Goal: Task Accomplishment & Management: Manage account settings

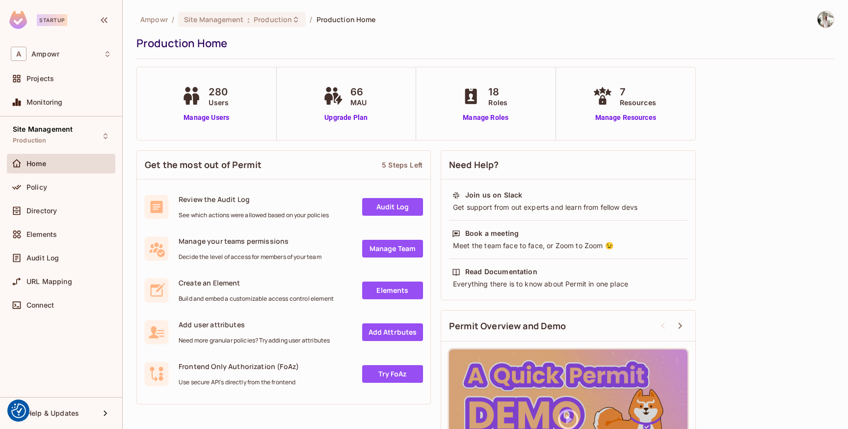
click at [727, 89] on div "Ampowr / Site Management : Production / Production Home Production Home 280 Use…" at bounding box center [485, 258] width 698 height 494
click at [287, 17] on span "Production" at bounding box center [273, 19] width 38 height 9
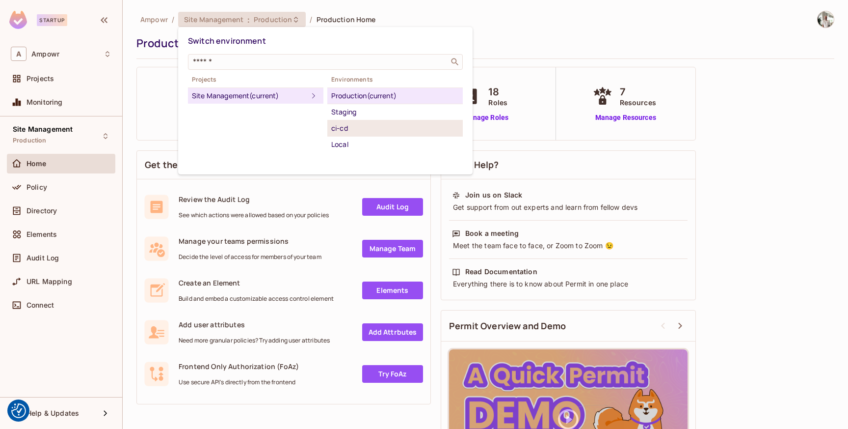
click at [363, 129] on div "ci-cd" at bounding box center [395, 128] width 128 height 12
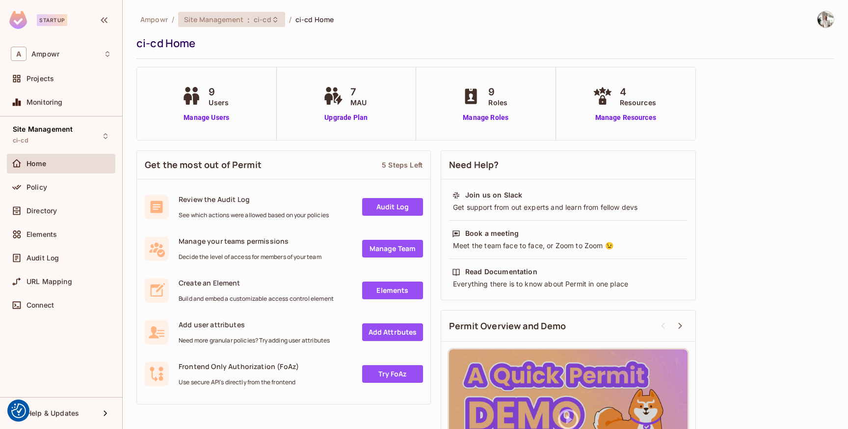
click at [267, 20] on span "ci-cd" at bounding box center [263, 19] width 18 height 9
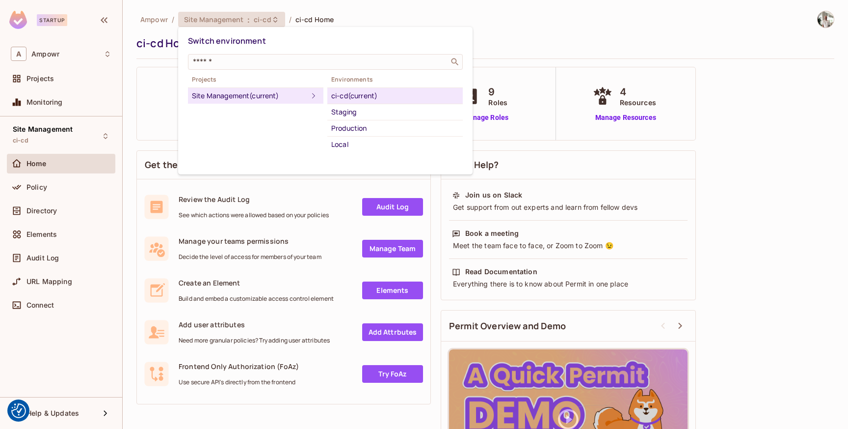
click at [415, 24] on div at bounding box center [424, 214] width 848 height 429
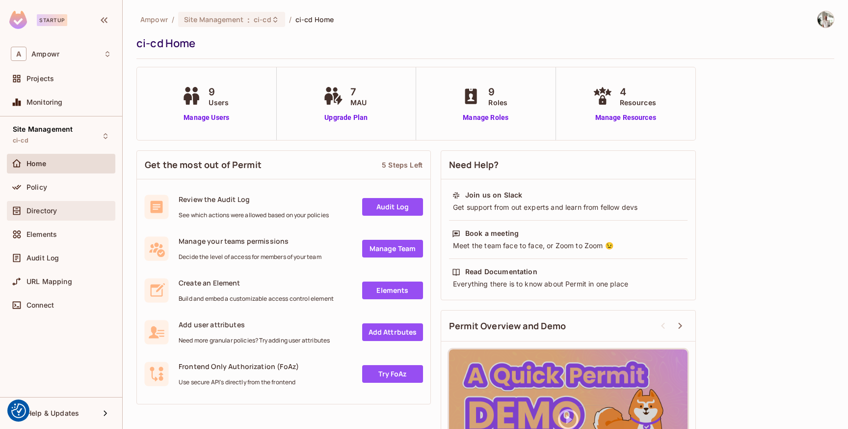
click at [63, 204] on div "Directory" at bounding box center [61, 211] width 109 height 20
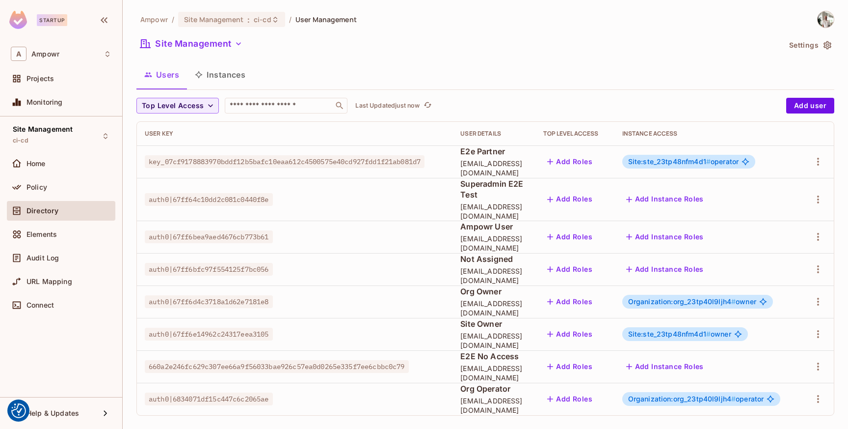
scroll to position [0, 39]
drag, startPoint x: 658, startPoint y: 321, endPoint x: 720, endPoint y: 320, distance: 61.4
click at [711, 329] on span "Site:ste_23tp48nfm4d1 #" at bounding box center [669, 333] width 82 height 8
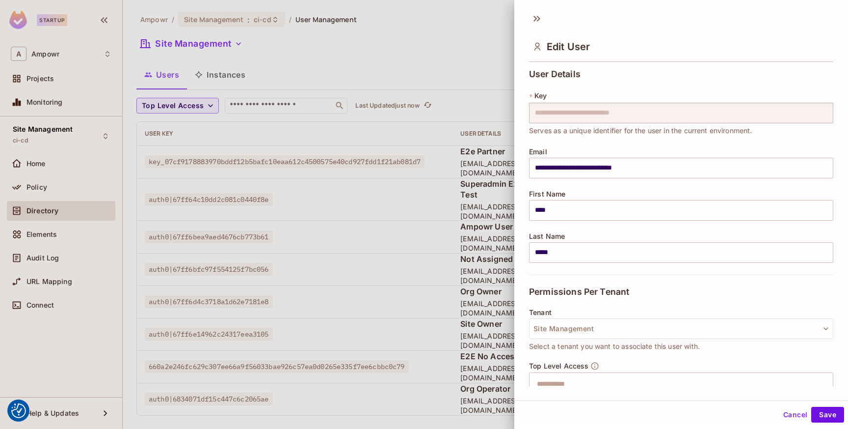
scroll to position [122, 0]
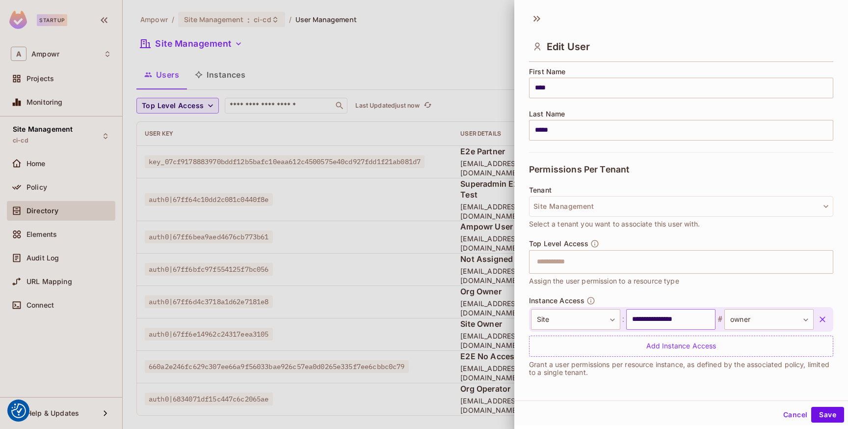
click at [677, 315] on input "**********" at bounding box center [670, 319] width 89 height 21
click at [786, 412] on button "Cancel" at bounding box center [796, 415] width 32 height 16
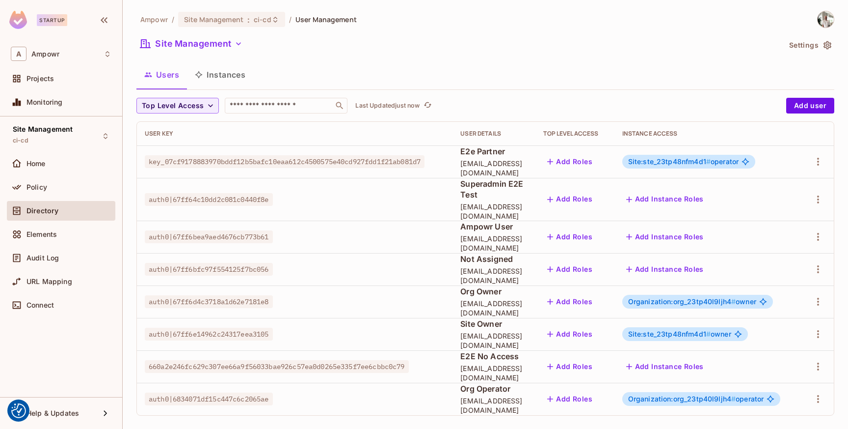
click at [561, 58] on div "Ampowr / Site Management : ci-cd / User Management Site Management Settings Use…" at bounding box center [485, 217] width 698 height 412
click at [424, 44] on div "Site Management" at bounding box center [458, 45] width 644 height 19
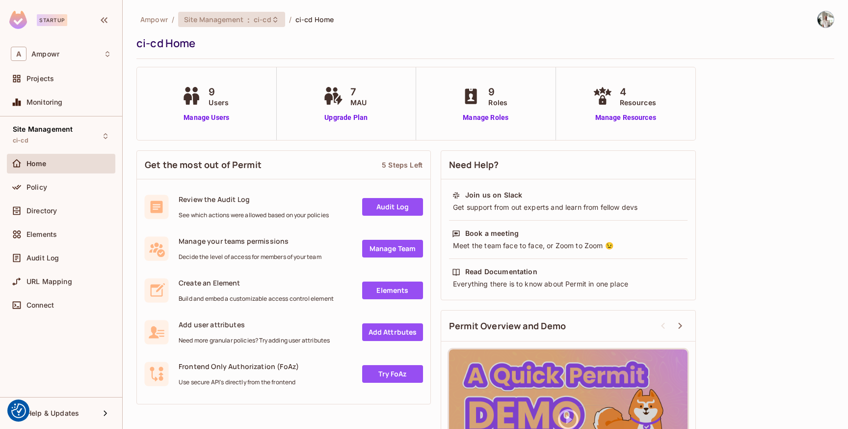
click at [251, 21] on div "Site Management : ci-cd" at bounding box center [225, 19] width 83 height 9
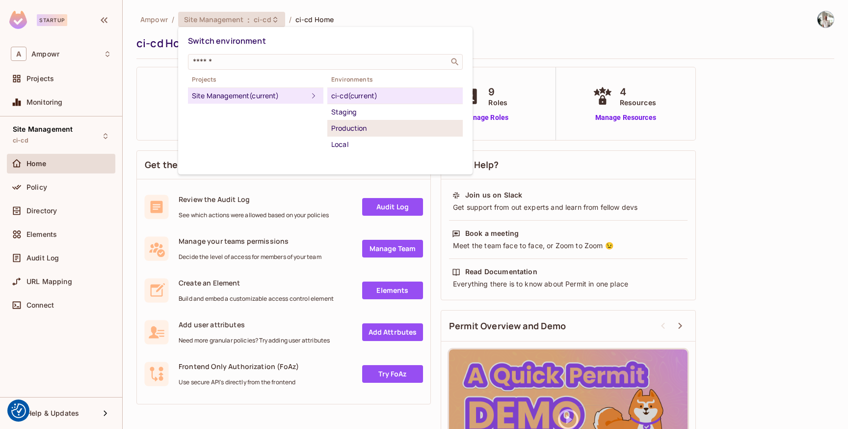
click at [360, 132] on div "Production" at bounding box center [395, 128] width 128 height 12
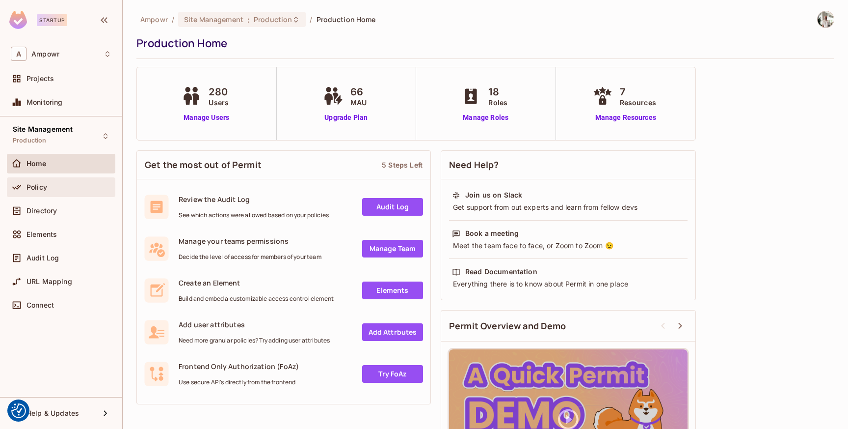
click at [60, 186] on div "Policy" at bounding box center [69, 187] width 85 height 8
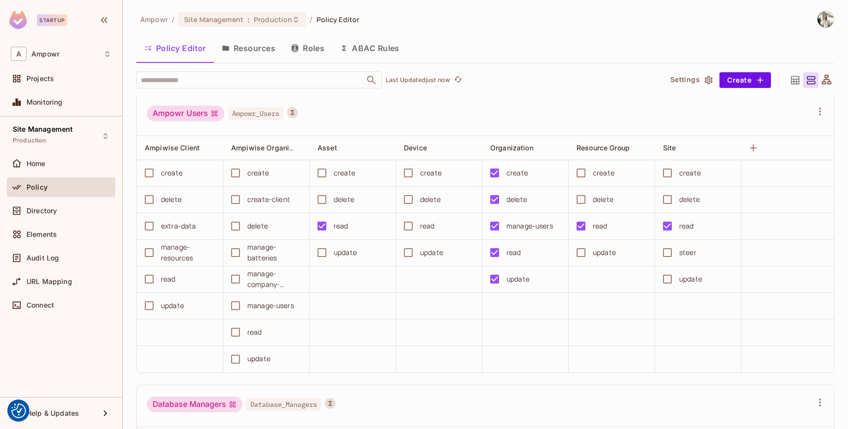
scroll to position [3874, 0]
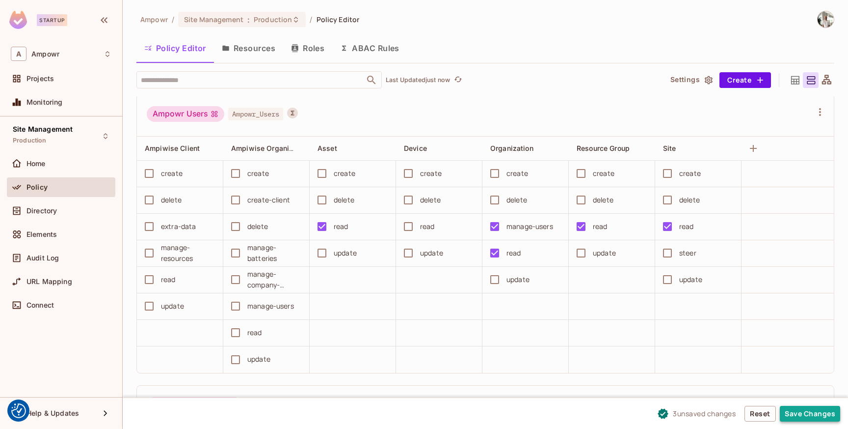
click at [816, 416] on button "Save Changes" at bounding box center [810, 414] width 60 height 16
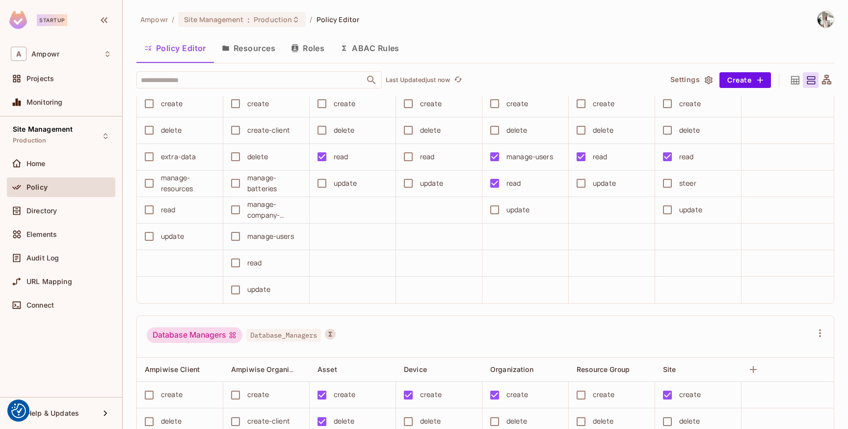
scroll to position [3902, 0]
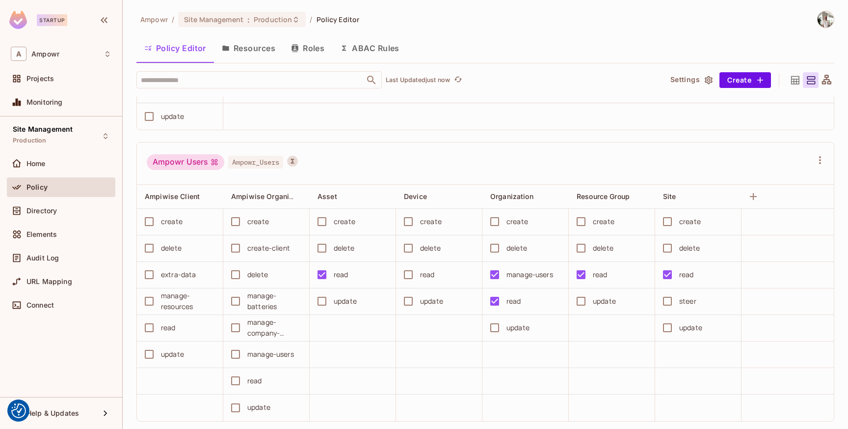
scroll to position [3830, 0]
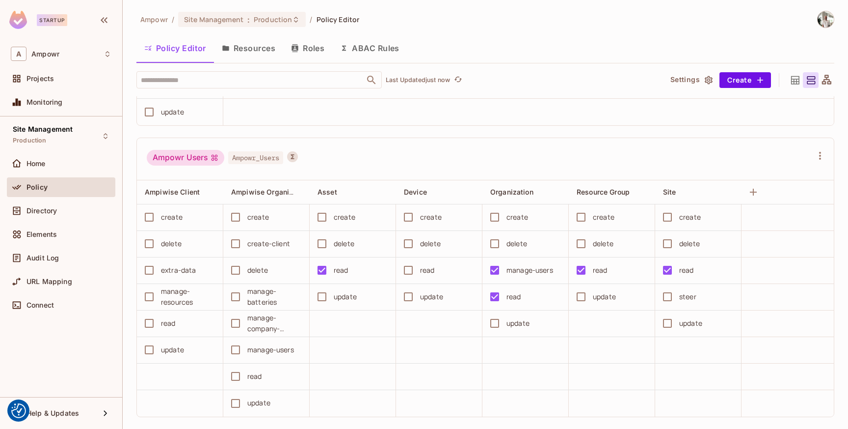
click at [466, 355] on td at bounding box center [439, 350] width 86 height 27
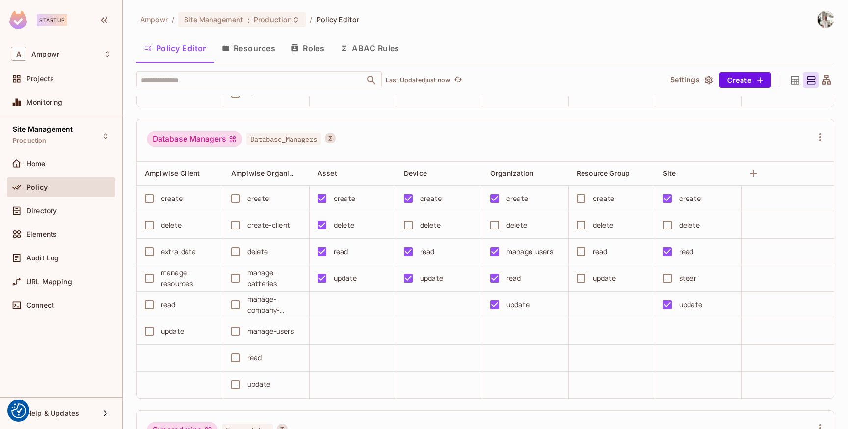
scroll to position [4139, 0]
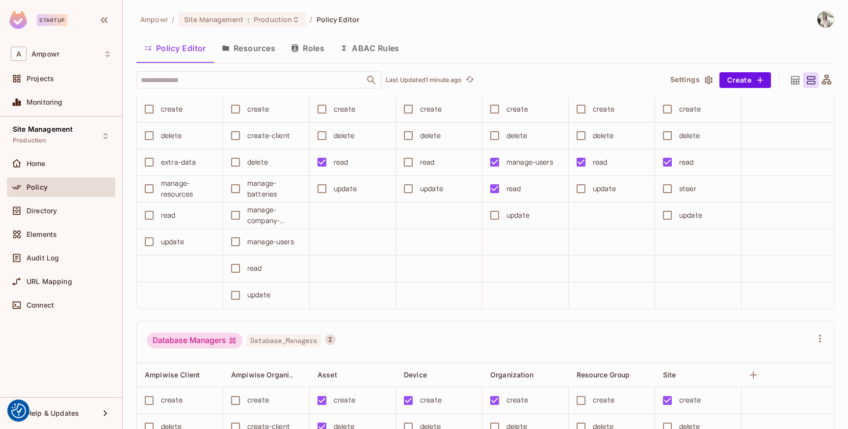
scroll to position [3931, 0]
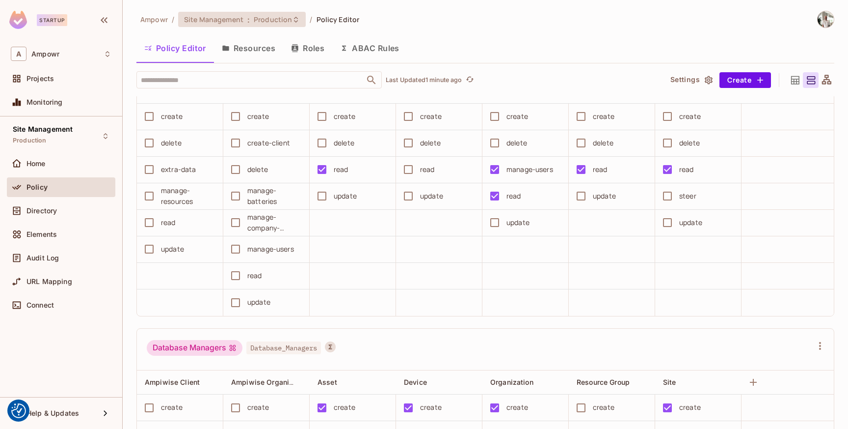
click at [281, 18] on span "Production" at bounding box center [273, 19] width 38 height 9
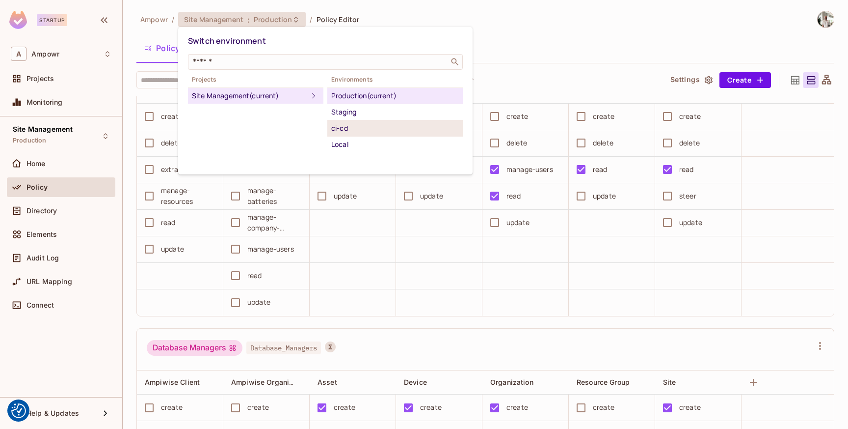
click at [367, 124] on div "ci-cd" at bounding box center [395, 128] width 128 height 12
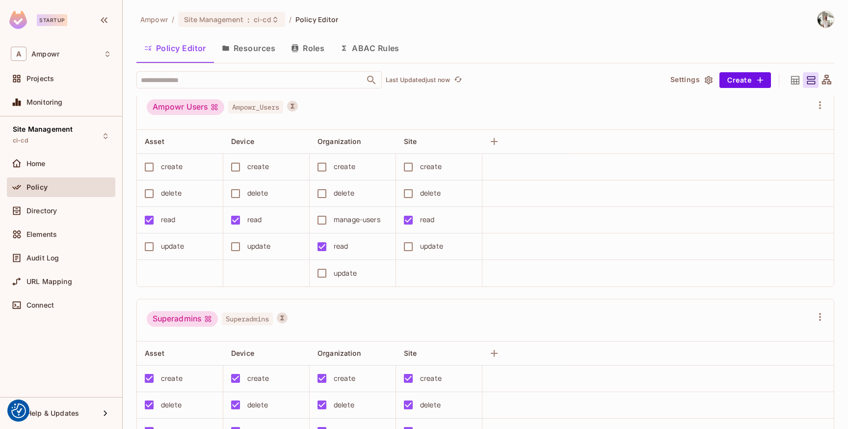
scroll to position [1747, 0]
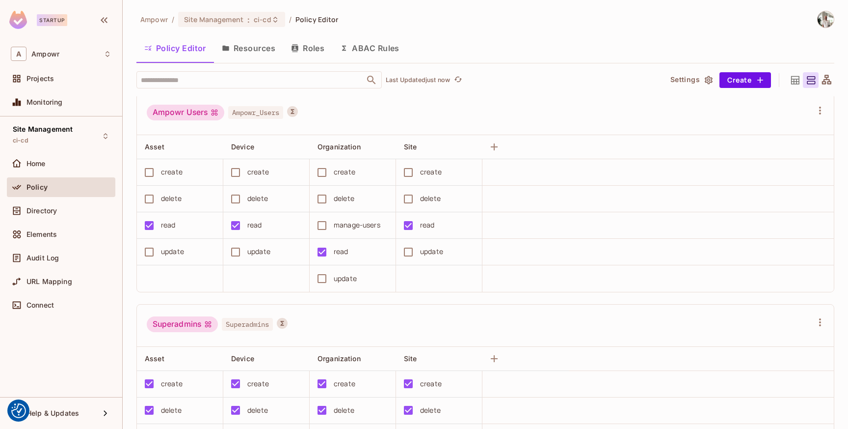
click at [550, 228] on td at bounding box center [659, 225] width 352 height 27
click at [268, 21] on span "ci-cd" at bounding box center [263, 19] width 18 height 9
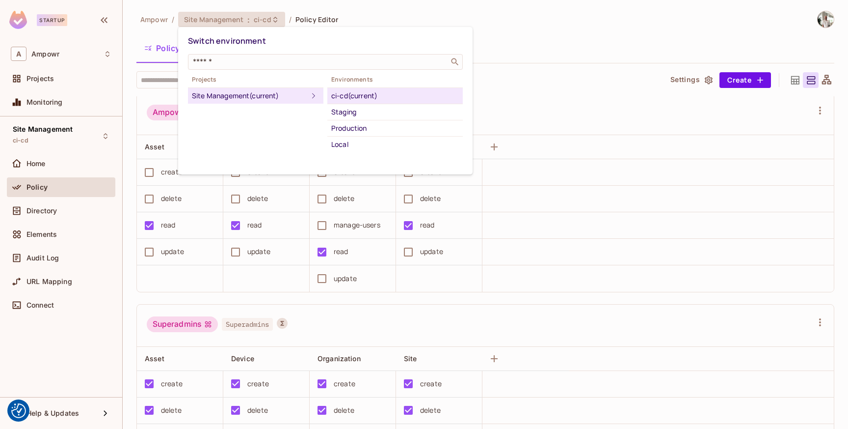
click at [450, 3] on div at bounding box center [424, 214] width 848 height 429
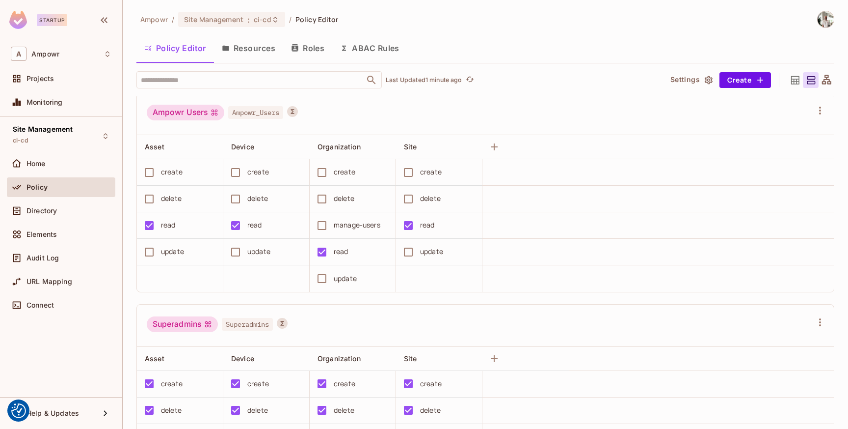
click at [539, 30] on div "Ampowr / Site Management : ci-cd / Policy Editor Policy Editor Resources Roles …" at bounding box center [485, 220] width 698 height 418
click at [55, 210] on span "Directory" at bounding box center [42, 211] width 30 height 8
